Goal: Information Seeking & Learning: Learn about a topic

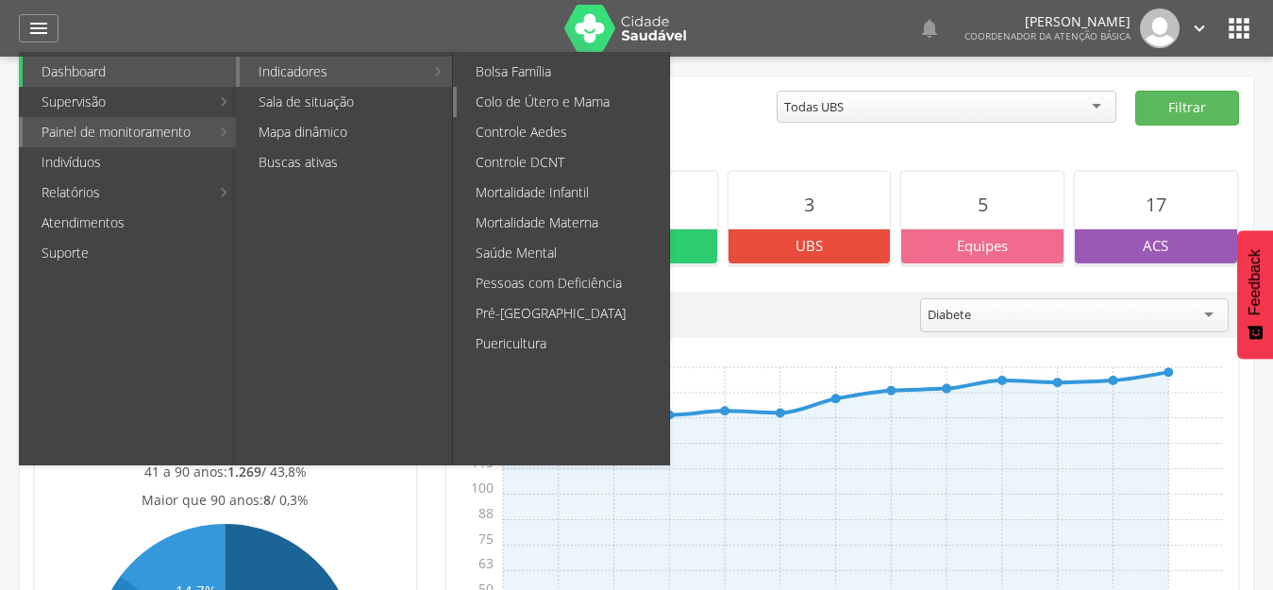
click at [541, 99] on link "Colo de Útero e Mama" at bounding box center [563, 102] width 212 height 30
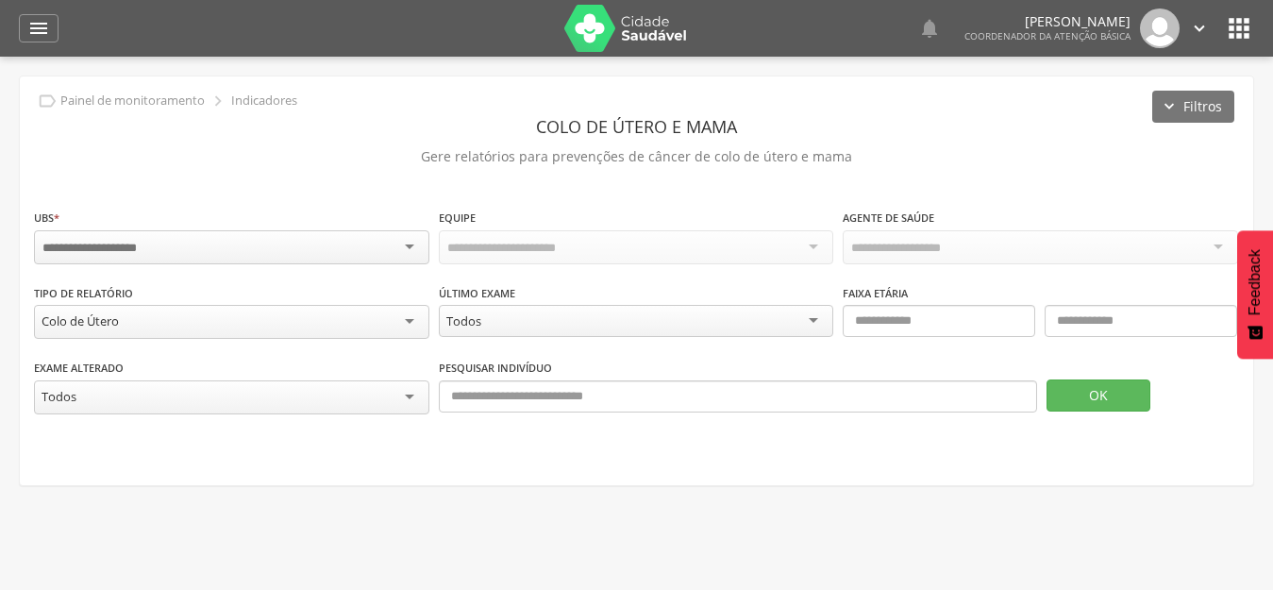
click at [100, 240] on input "select-one" at bounding box center [104, 248] width 124 height 17
click at [1091, 396] on button "OK" at bounding box center [1099, 395] width 104 height 32
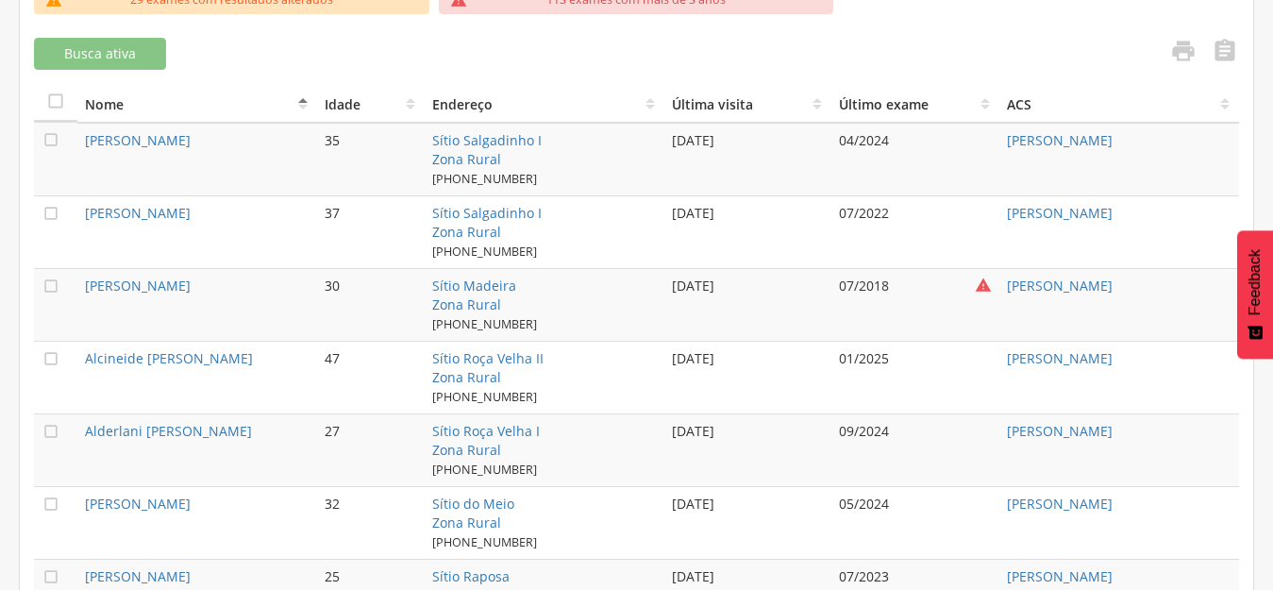
scroll to position [472, 0]
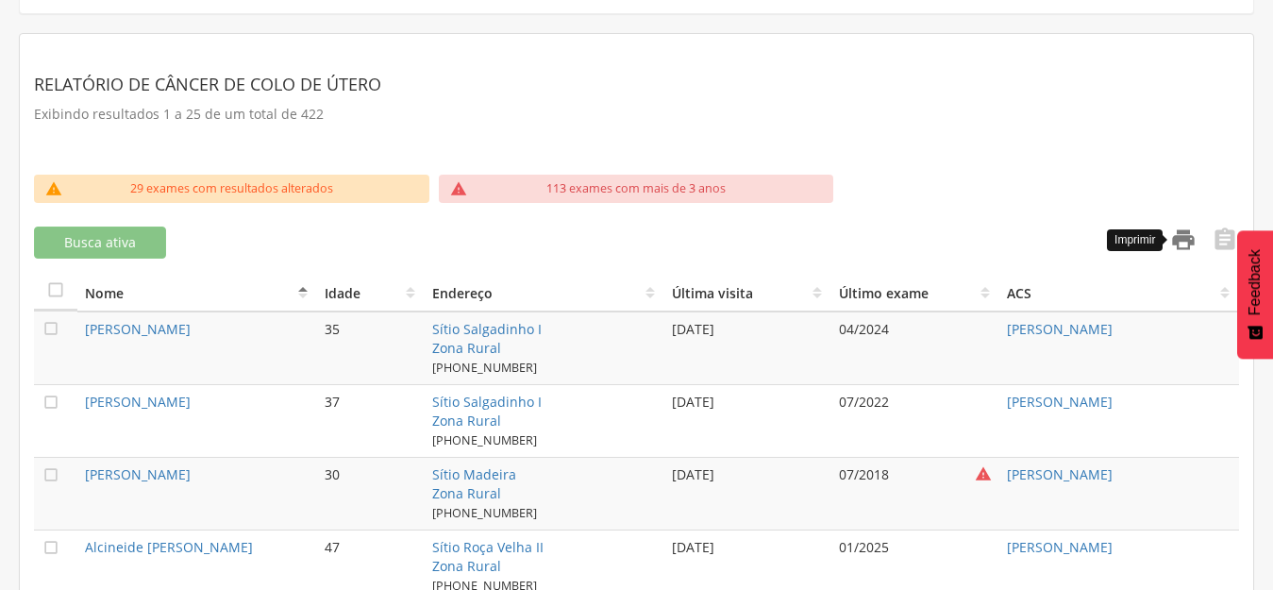
click at [1185, 227] on icon "" at bounding box center [1184, 240] width 26 height 26
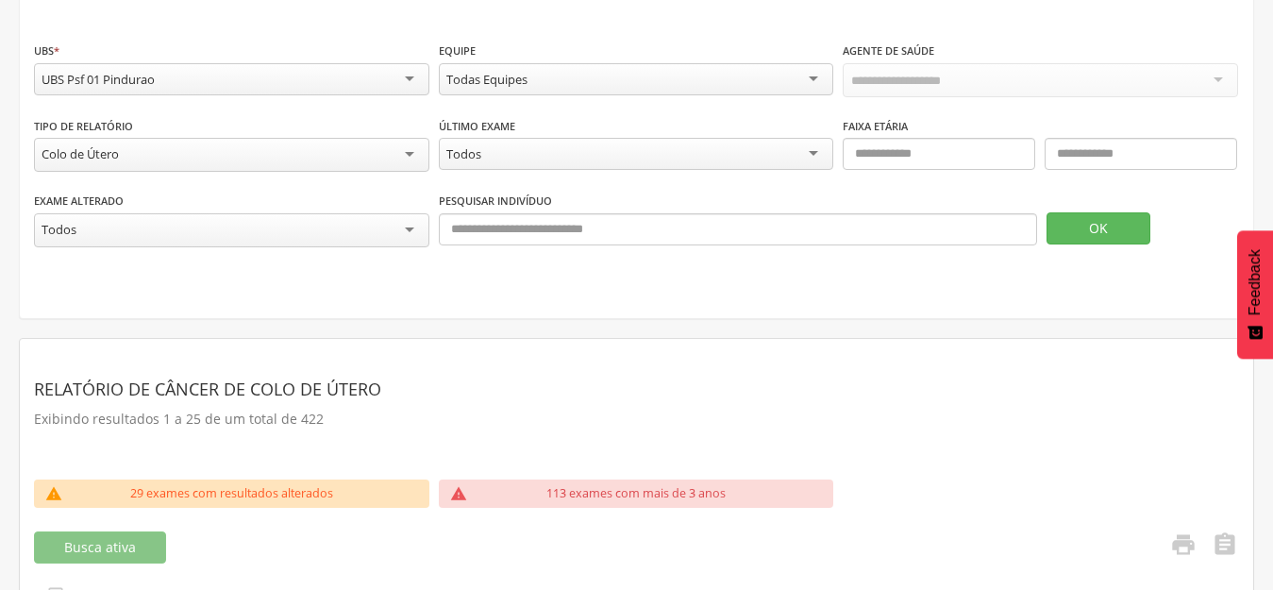
scroll to position [0, 0]
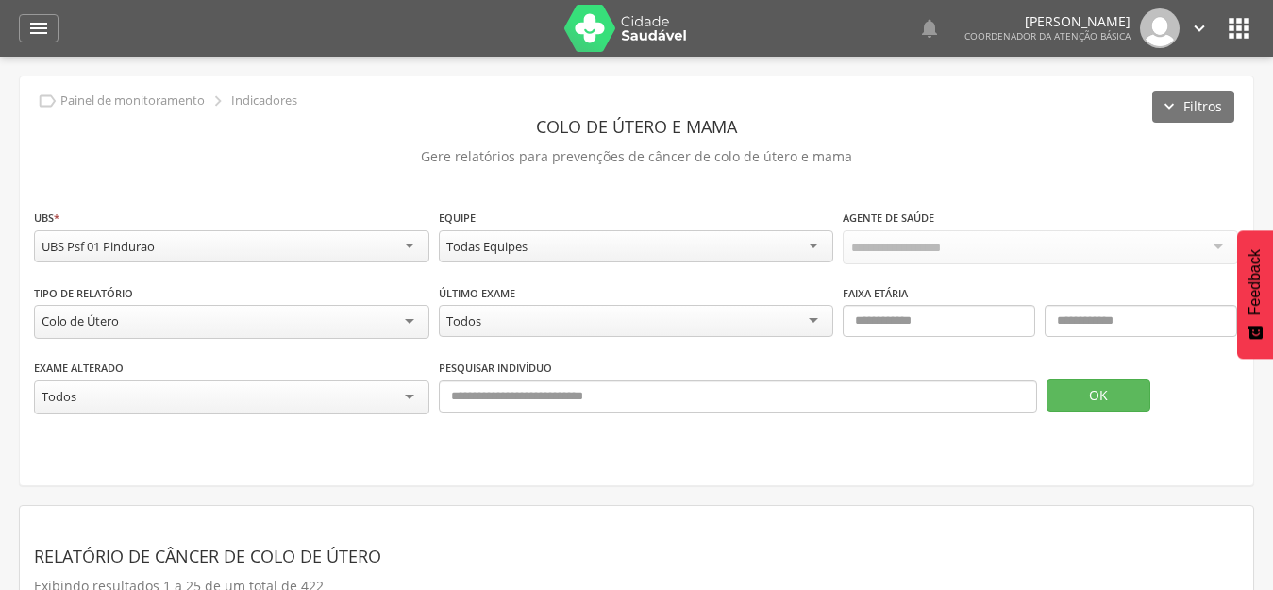
click at [1240, 33] on icon "" at bounding box center [1239, 28] width 30 height 30
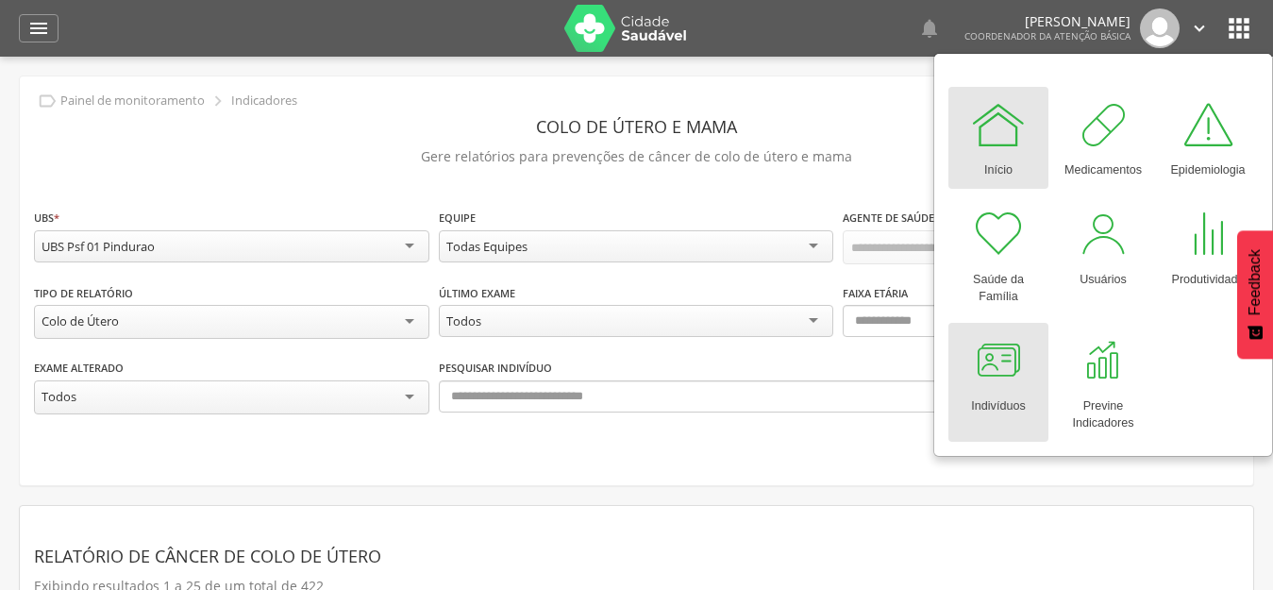
click at [990, 392] on div "Indivíduos" at bounding box center [998, 402] width 54 height 26
